Goal: Check status: Check status

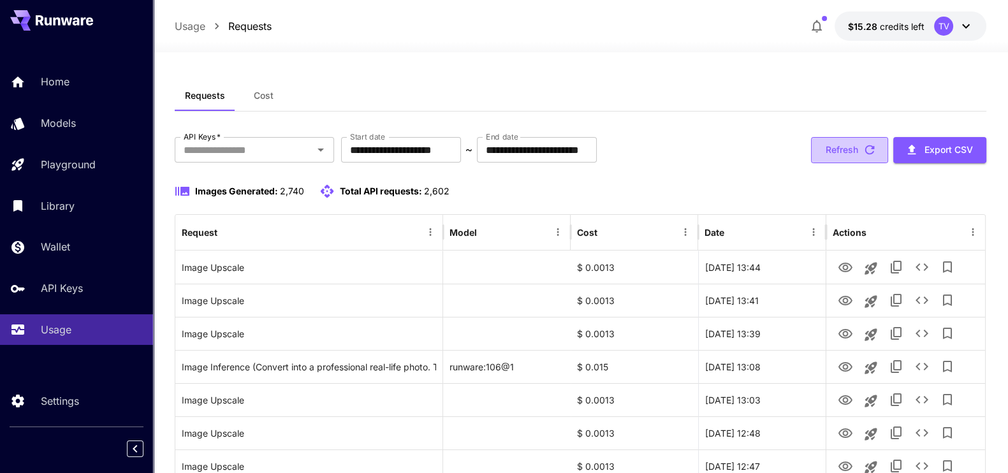
click at [831, 145] on button "Refresh" at bounding box center [849, 150] width 77 height 26
click at [854, 142] on button "Refresh" at bounding box center [849, 150] width 77 height 26
click at [61, 329] on p "Usage" at bounding box center [58, 329] width 31 height 15
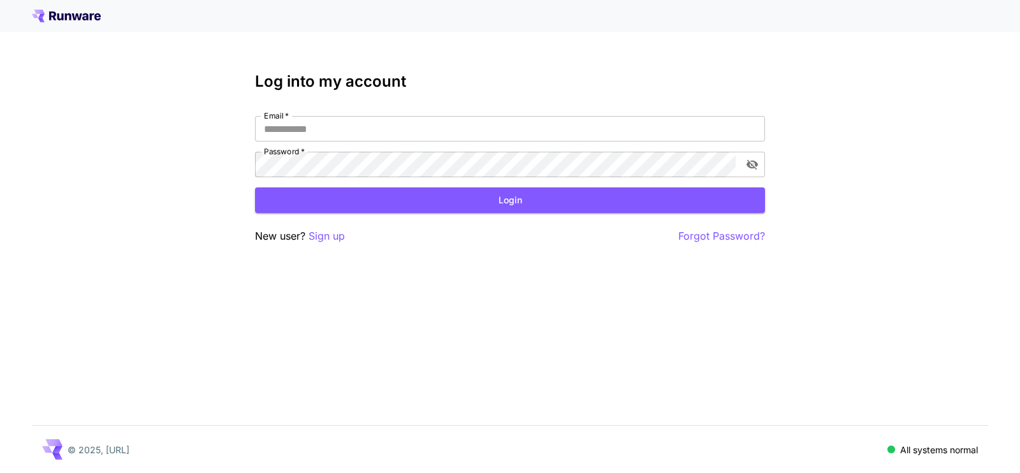
type input "**********"
click at [490, 199] on button "Login" at bounding box center [510, 200] width 510 height 26
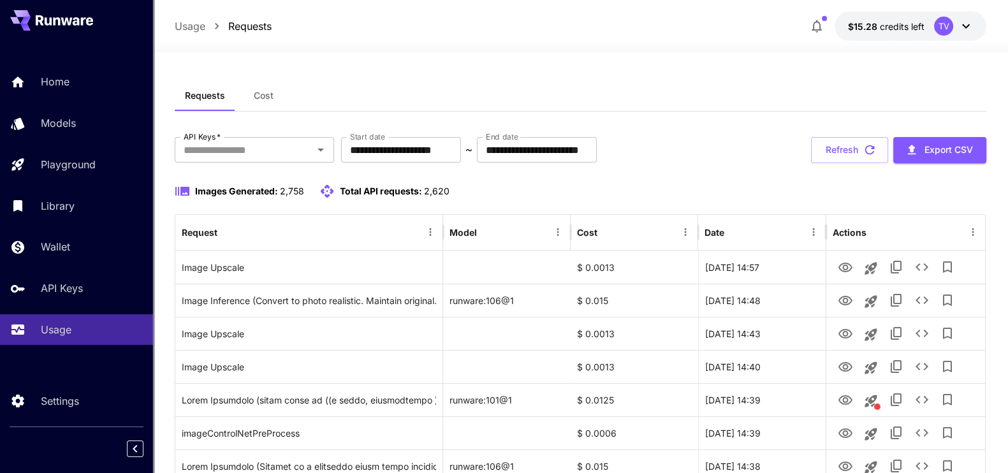
scroll to position [79, 0]
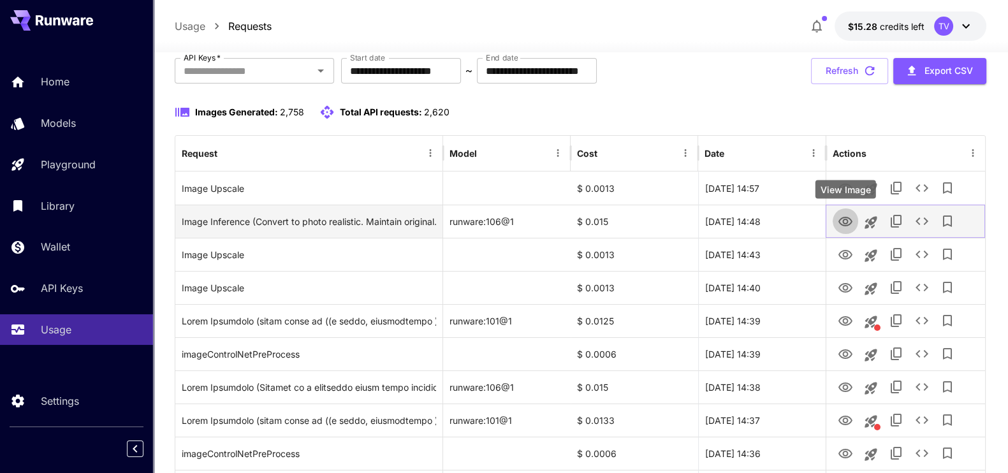
click at [843, 221] on icon "View Image" at bounding box center [845, 222] width 14 height 10
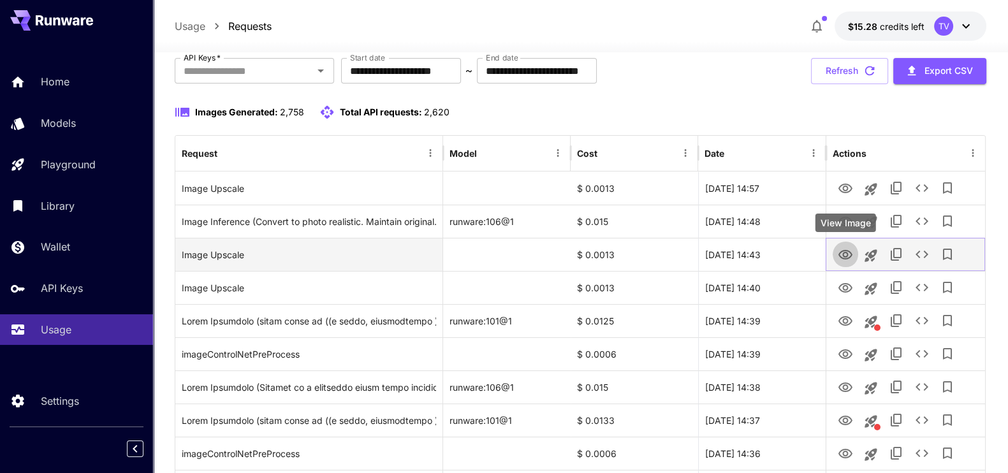
click at [849, 254] on icon "View Image" at bounding box center [845, 254] width 15 height 15
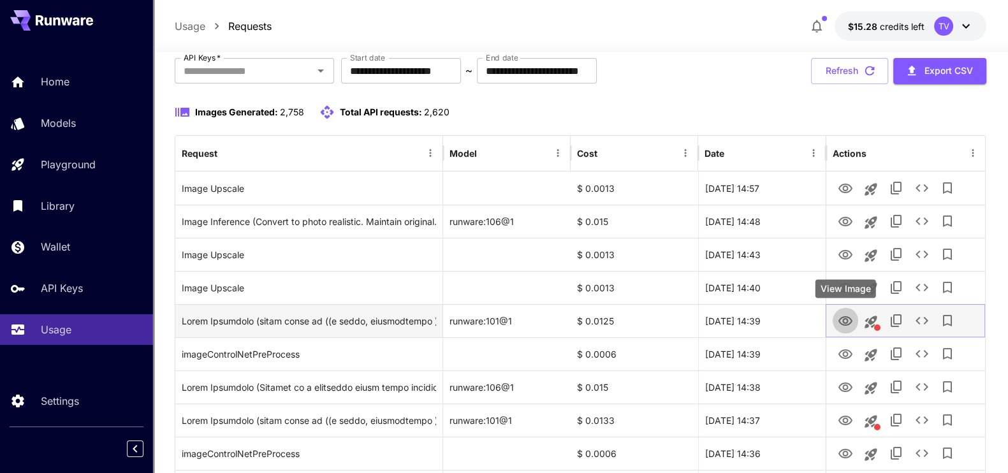
click at [842, 316] on icon "View Image" at bounding box center [845, 321] width 14 height 10
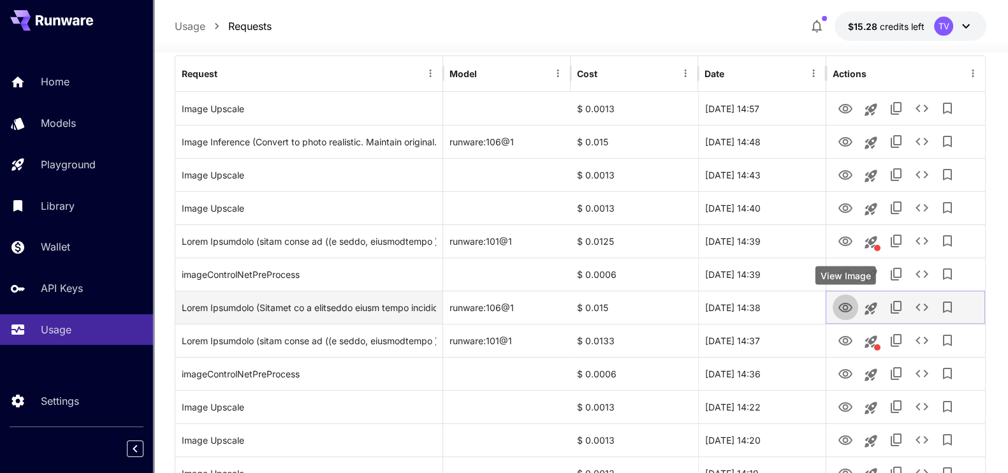
click at [842, 307] on icon "View Image" at bounding box center [845, 307] width 15 height 15
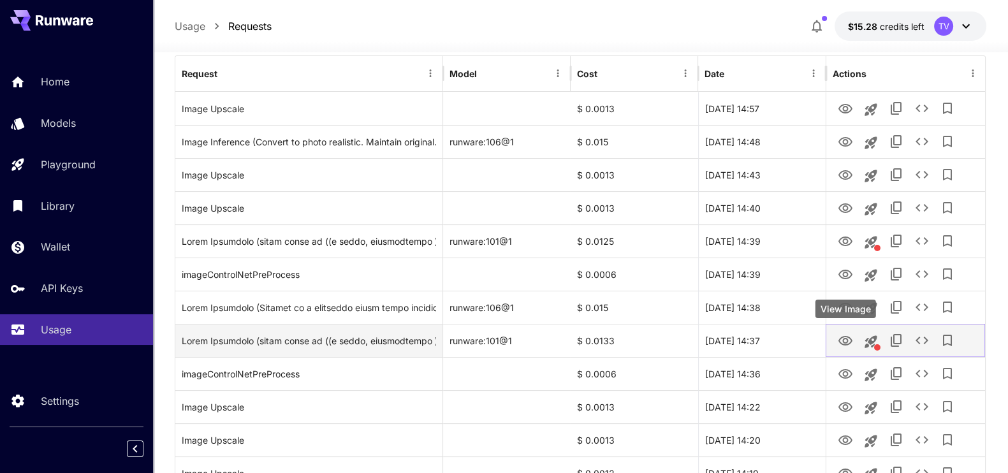
click at [839, 342] on icon "View Image" at bounding box center [845, 340] width 15 height 15
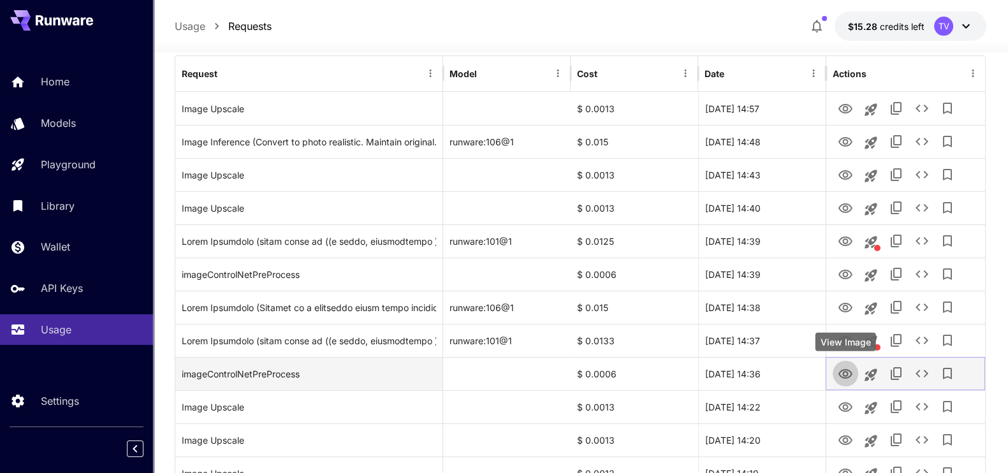
click at [843, 369] on icon "View Image" at bounding box center [845, 374] width 14 height 10
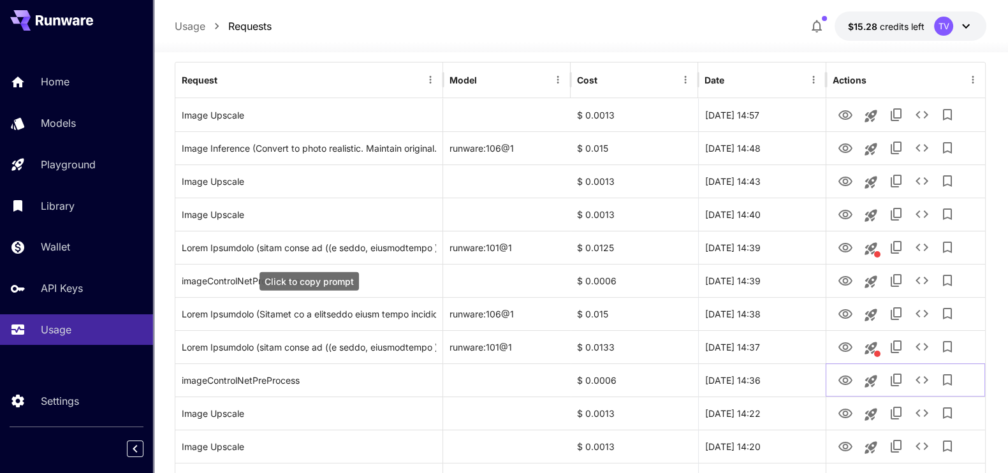
scroll to position [0, 0]
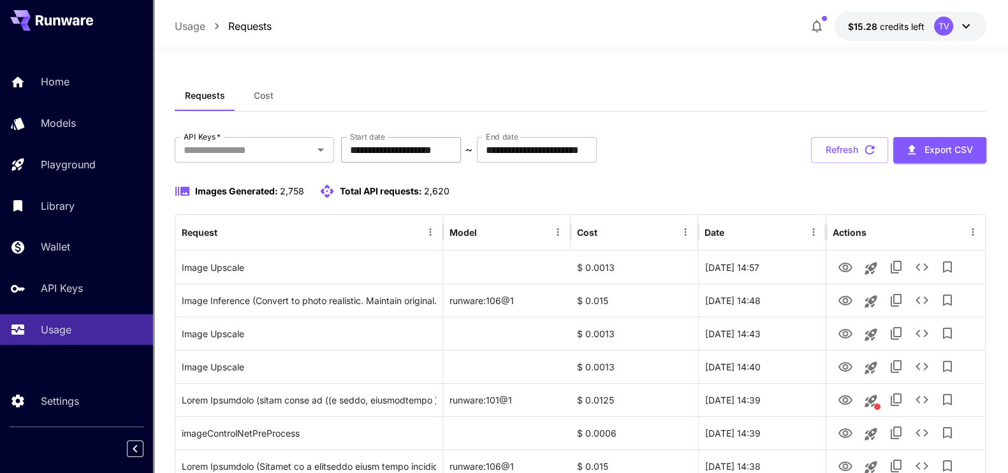
click at [446, 156] on input "**********" at bounding box center [401, 150] width 120 height 26
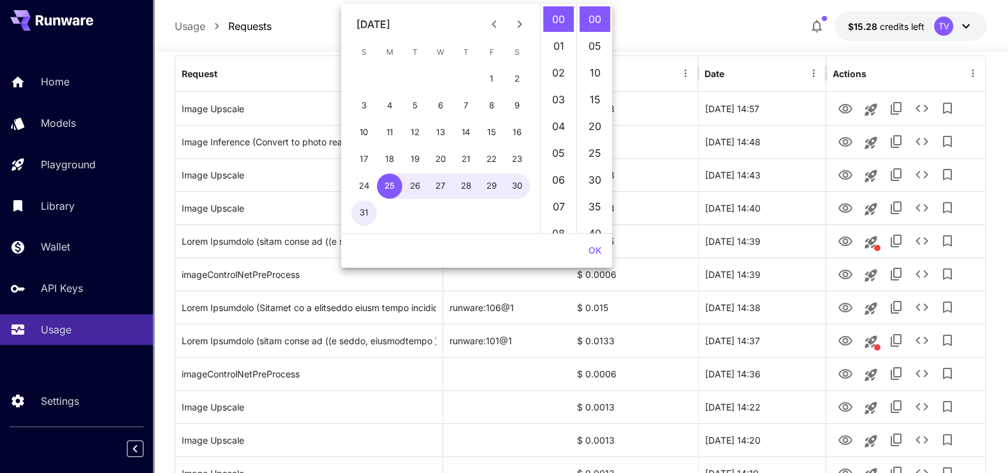
scroll to position [79, 0]
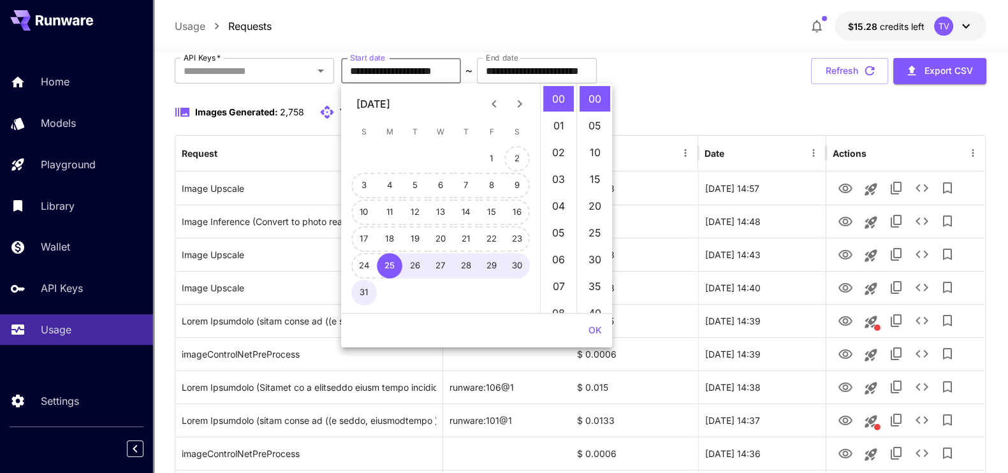
click at [522, 98] on icon "Next month" at bounding box center [519, 103] width 15 height 15
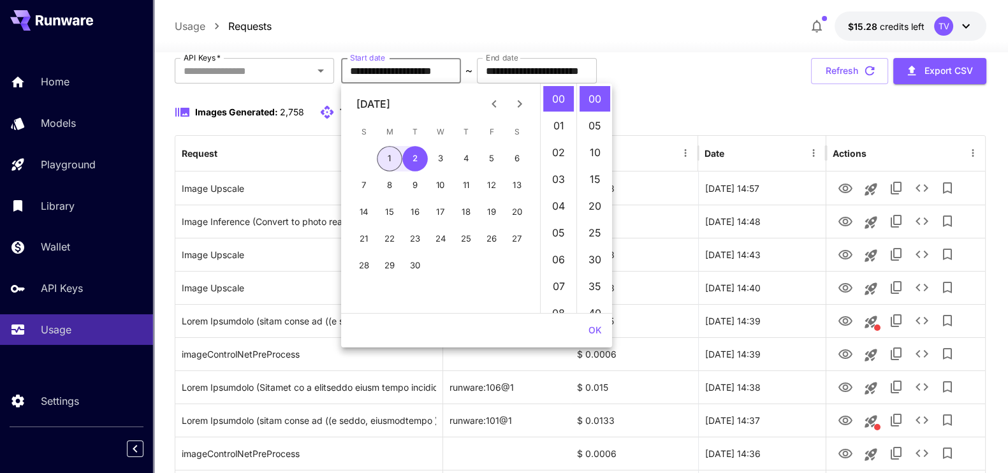
click at [395, 158] on button "1" at bounding box center [390, 159] width 26 height 26
type input "**********"
click at [600, 332] on button "OK" at bounding box center [595, 331] width 24 height 24
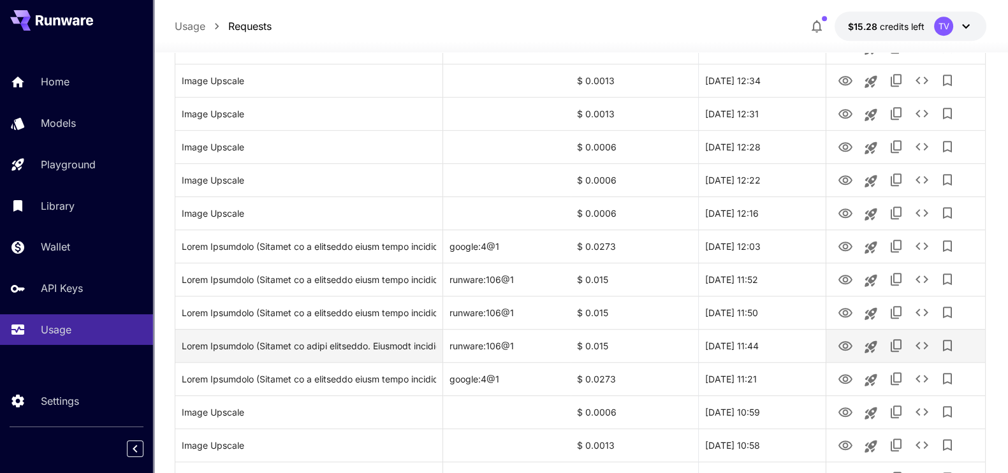
scroll to position [1507, 0]
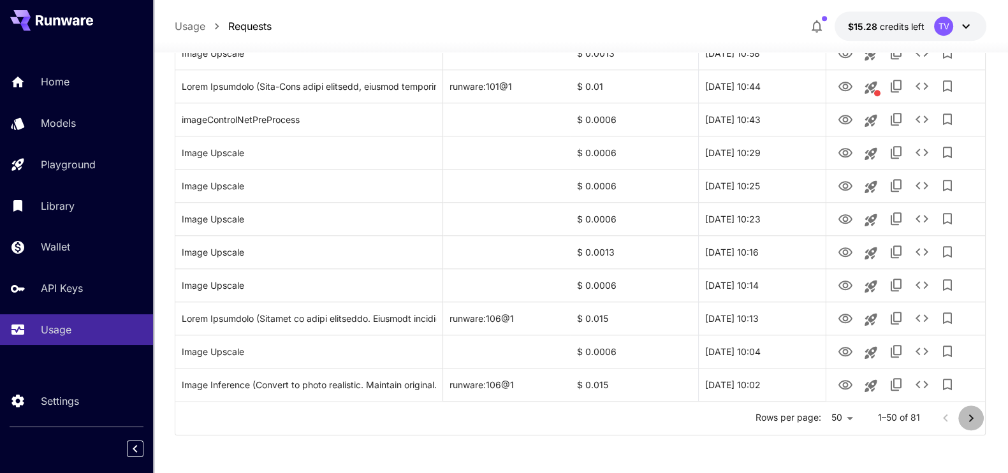
click at [968, 418] on icon "Go to next page" at bounding box center [970, 418] width 15 height 15
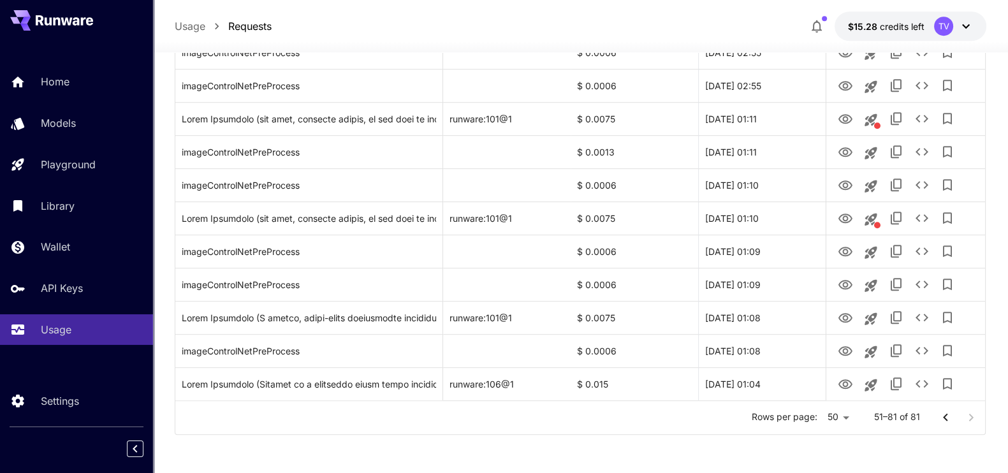
scroll to position [877, 0]
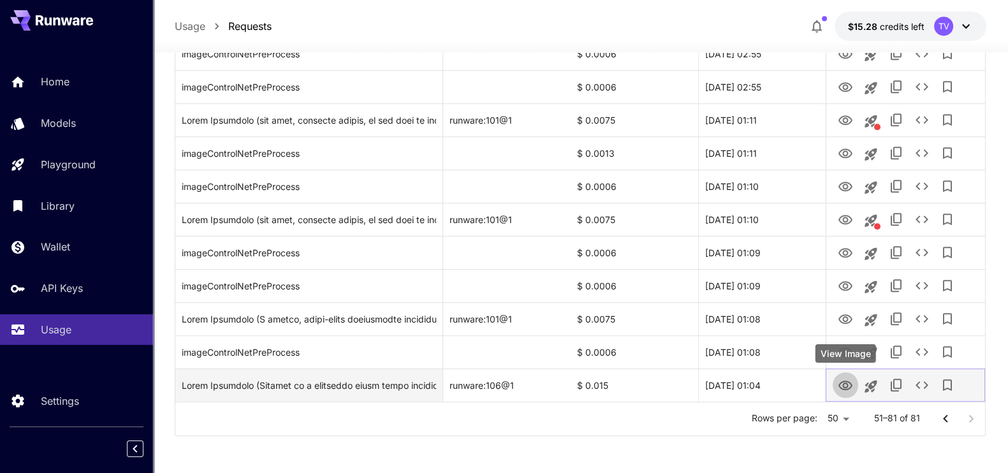
click at [846, 384] on icon "View Image" at bounding box center [845, 385] width 15 height 15
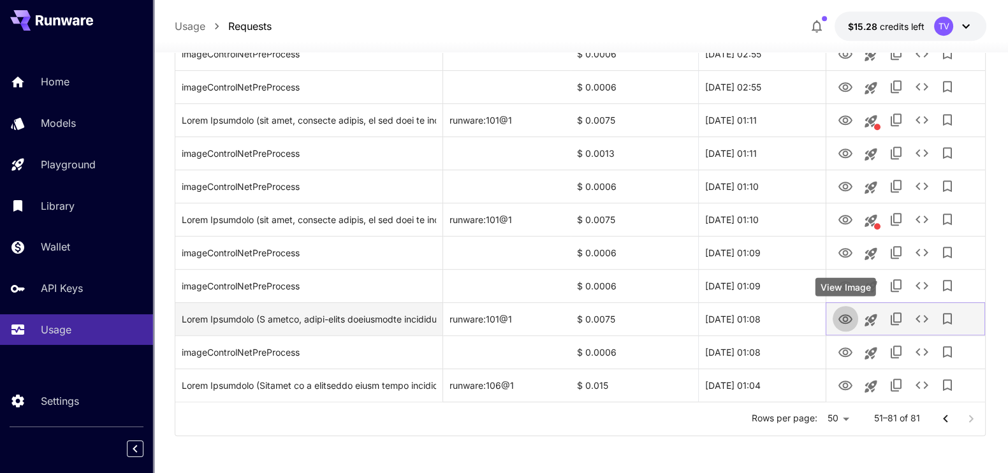
click at [842, 314] on icon "View Image" at bounding box center [845, 319] width 14 height 10
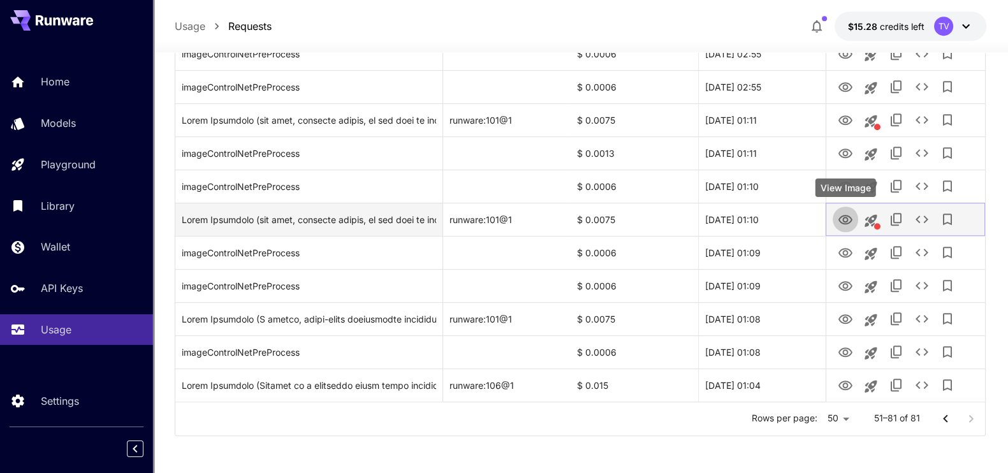
click at [845, 221] on icon "View Image" at bounding box center [845, 219] width 15 height 15
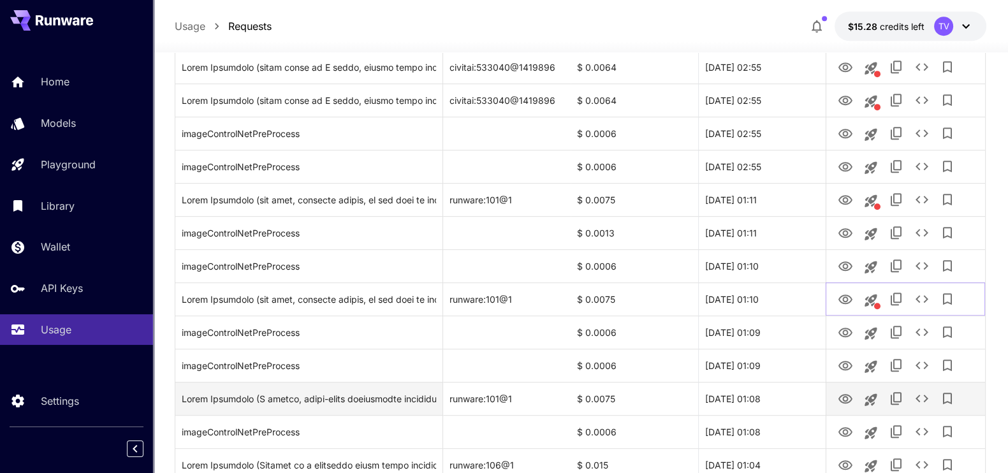
scroll to position [717, 0]
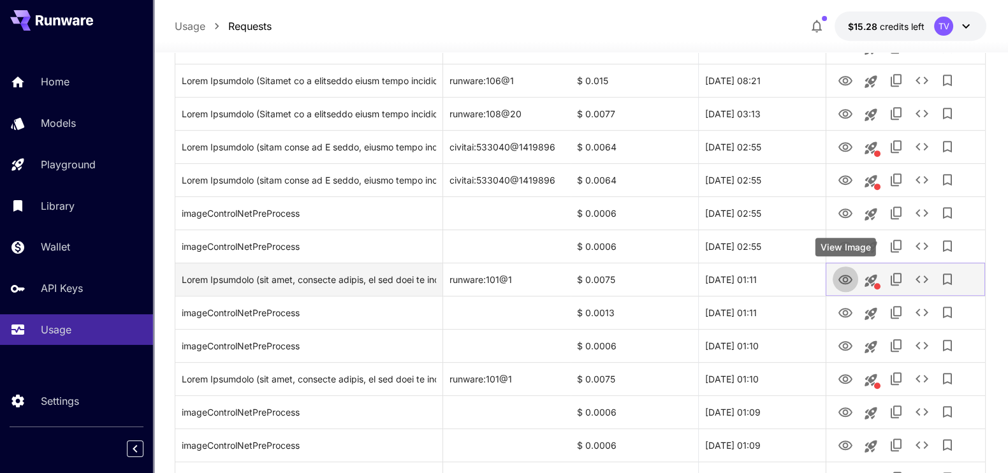
click at [845, 279] on icon "View Image" at bounding box center [845, 279] width 15 height 15
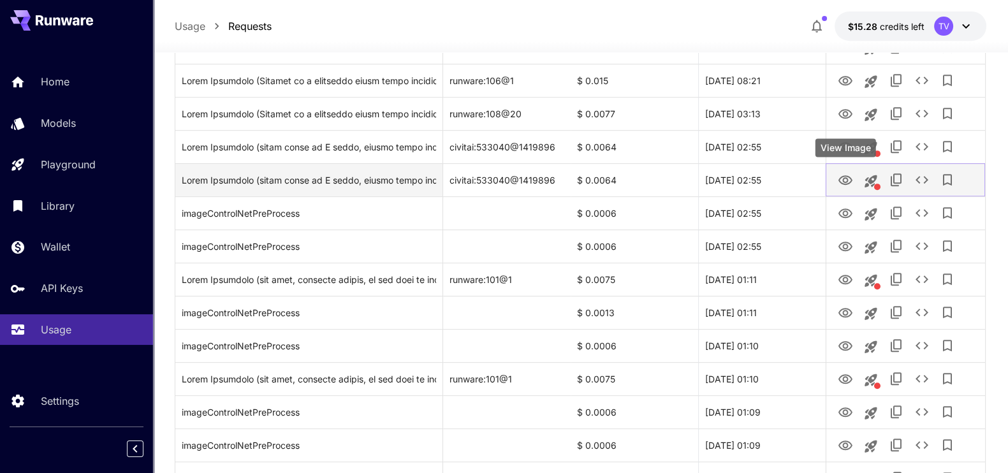
click at [840, 175] on icon "View Image" at bounding box center [845, 180] width 15 height 15
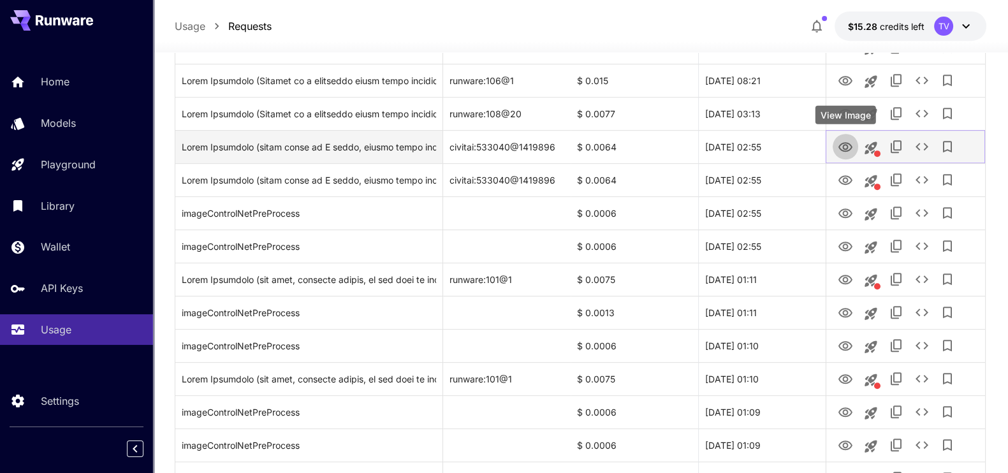
click at [845, 147] on icon "View Image" at bounding box center [845, 147] width 15 height 15
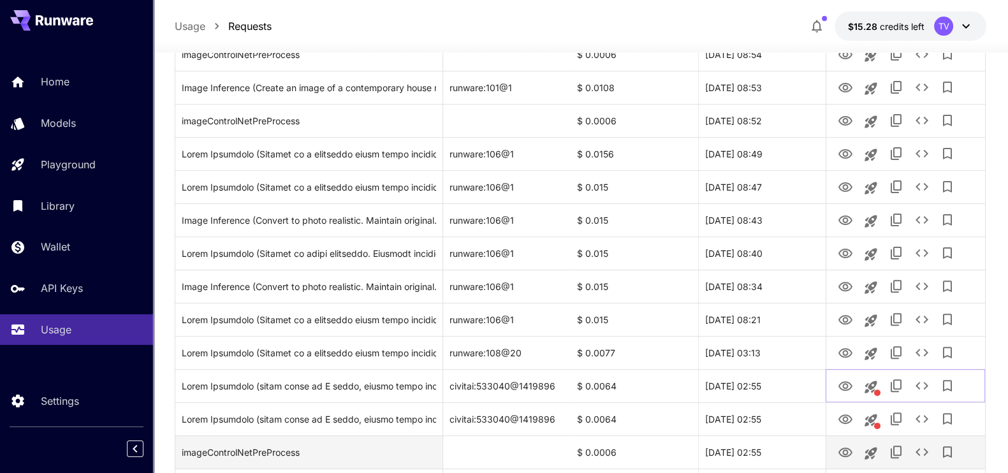
scroll to position [398, 0]
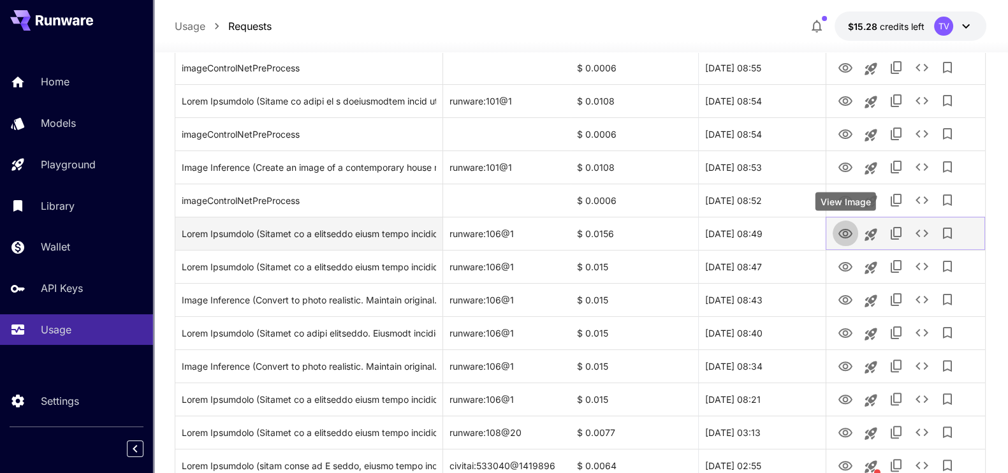
click at [843, 229] on icon "View Image" at bounding box center [845, 234] width 14 height 10
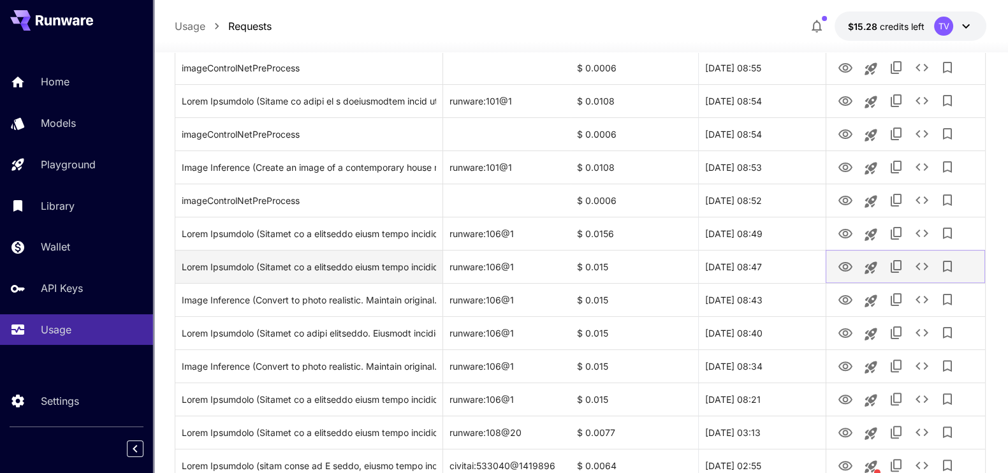
click at [843, 265] on icon "View Image" at bounding box center [845, 267] width 14 height 10
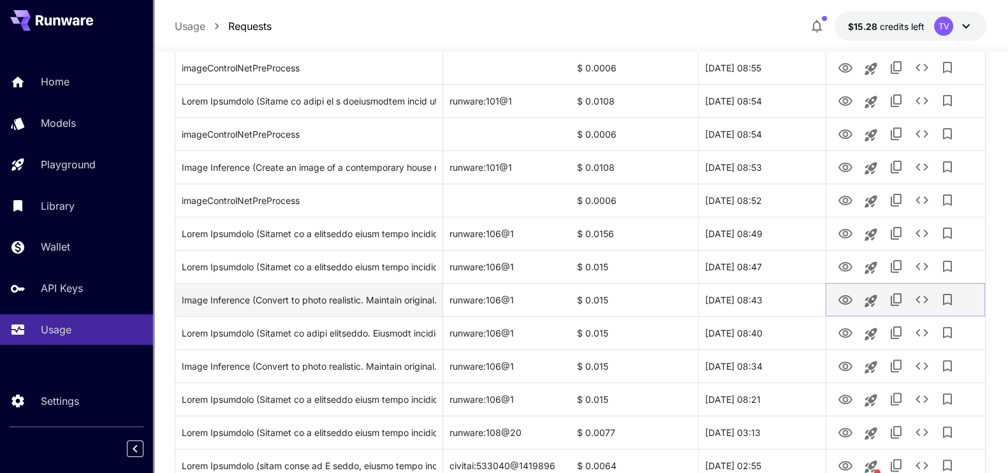
click at [849, 300] on icon "View Image" at bounding box center [845, 300] width 15 height 15
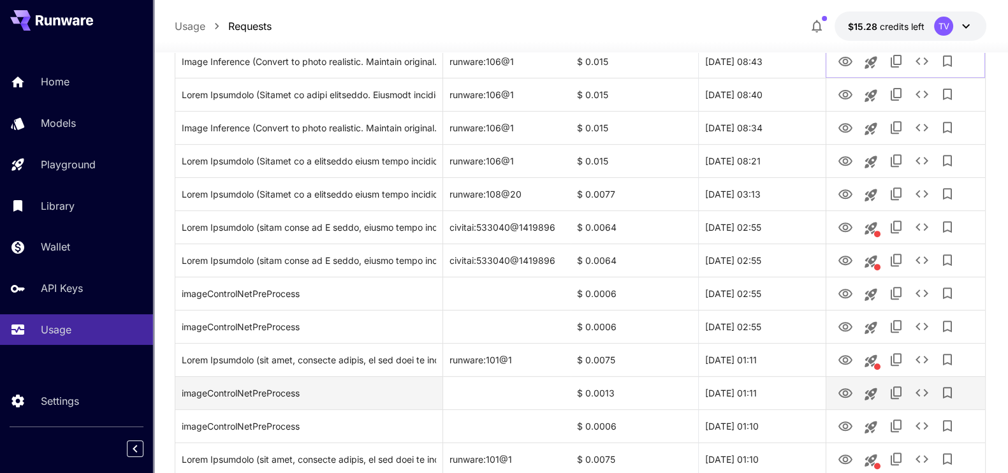
scroll to position [877, 0]
